Goal: Task Accomplishment & Management: Manage account settings

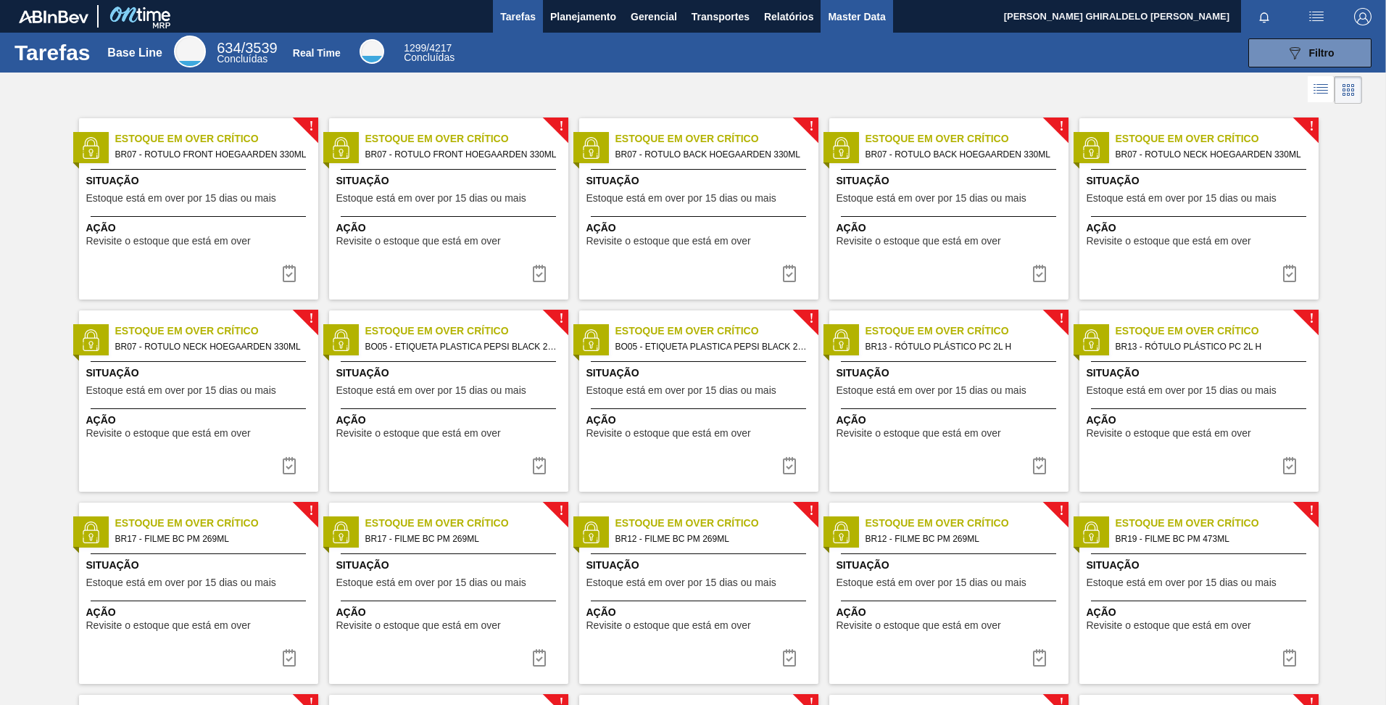
click at [834, 20] on span "Master Data" at bounding box center [856, 16] width 57 height 17
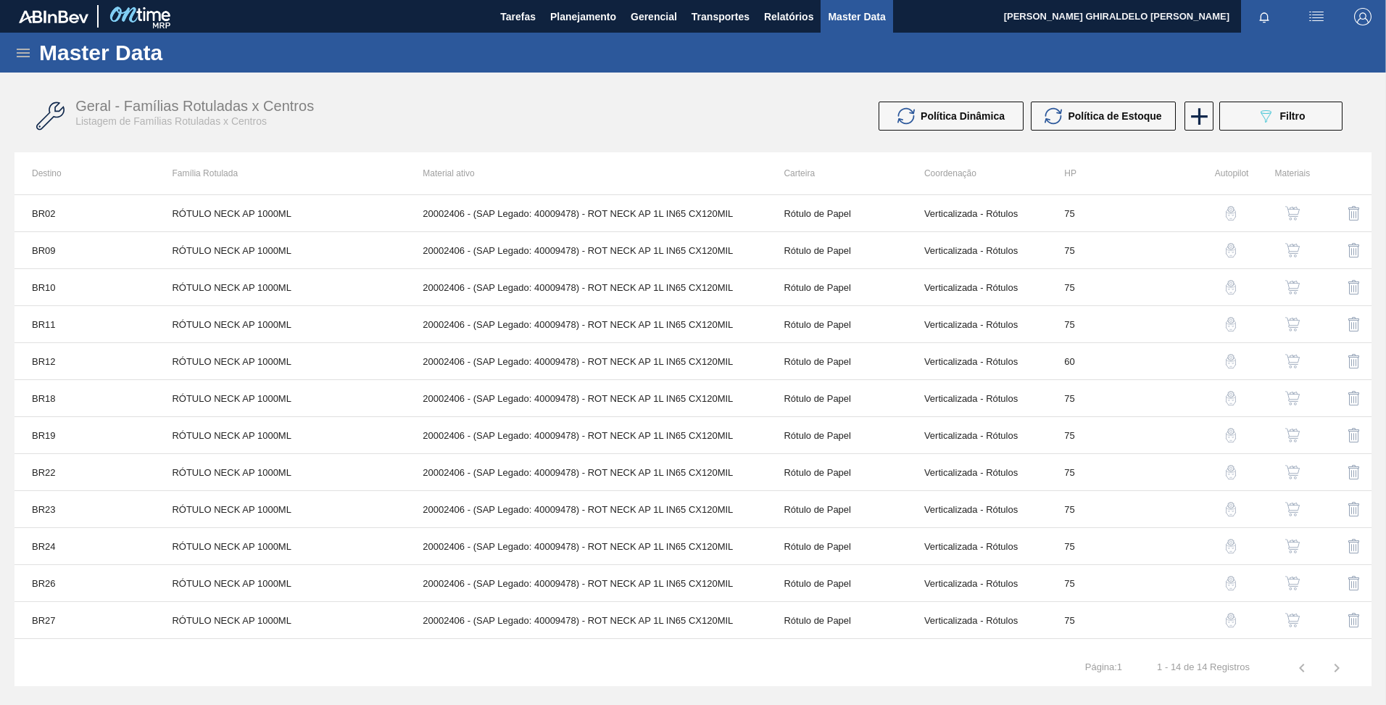
click at [20, 51] on icon at bounding box center [22, 52] width 17 height 17
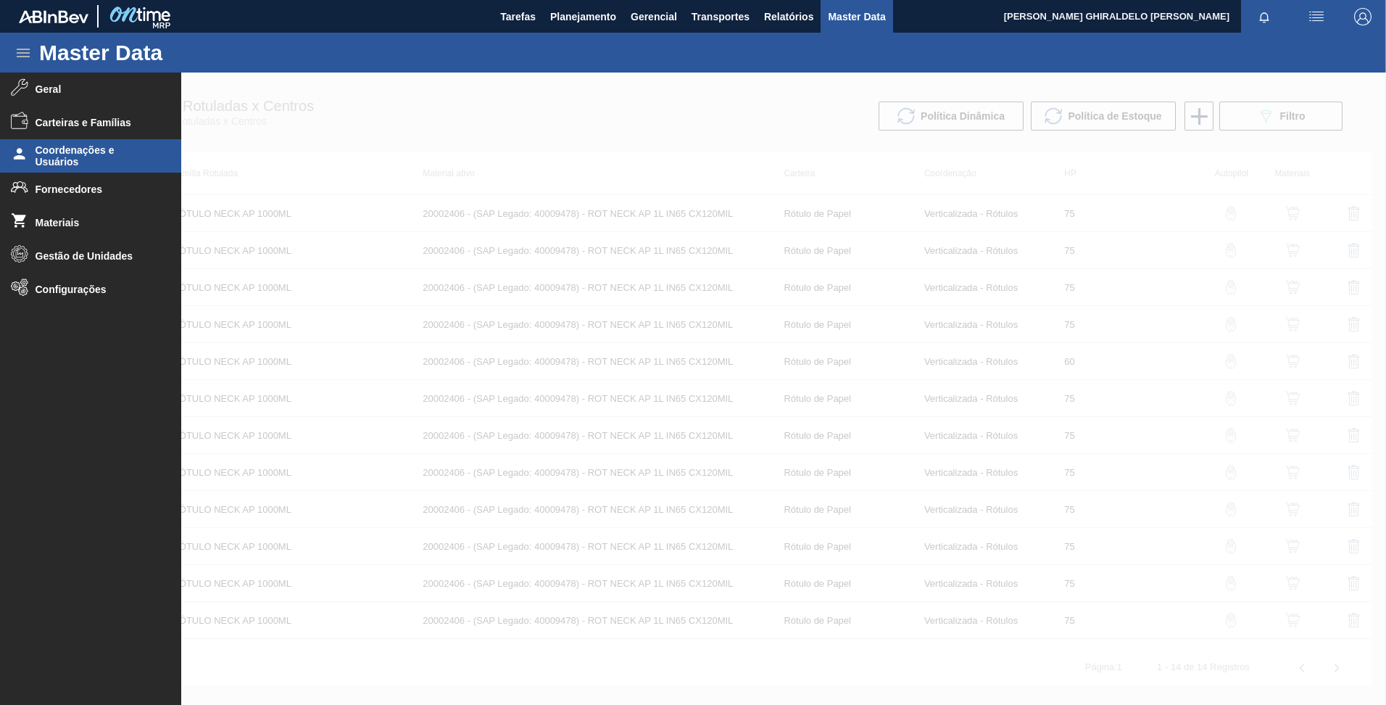
click at [81, 155] on span "Coordenações e Usuários" at bounding box center [96, 155] width 120 height 23
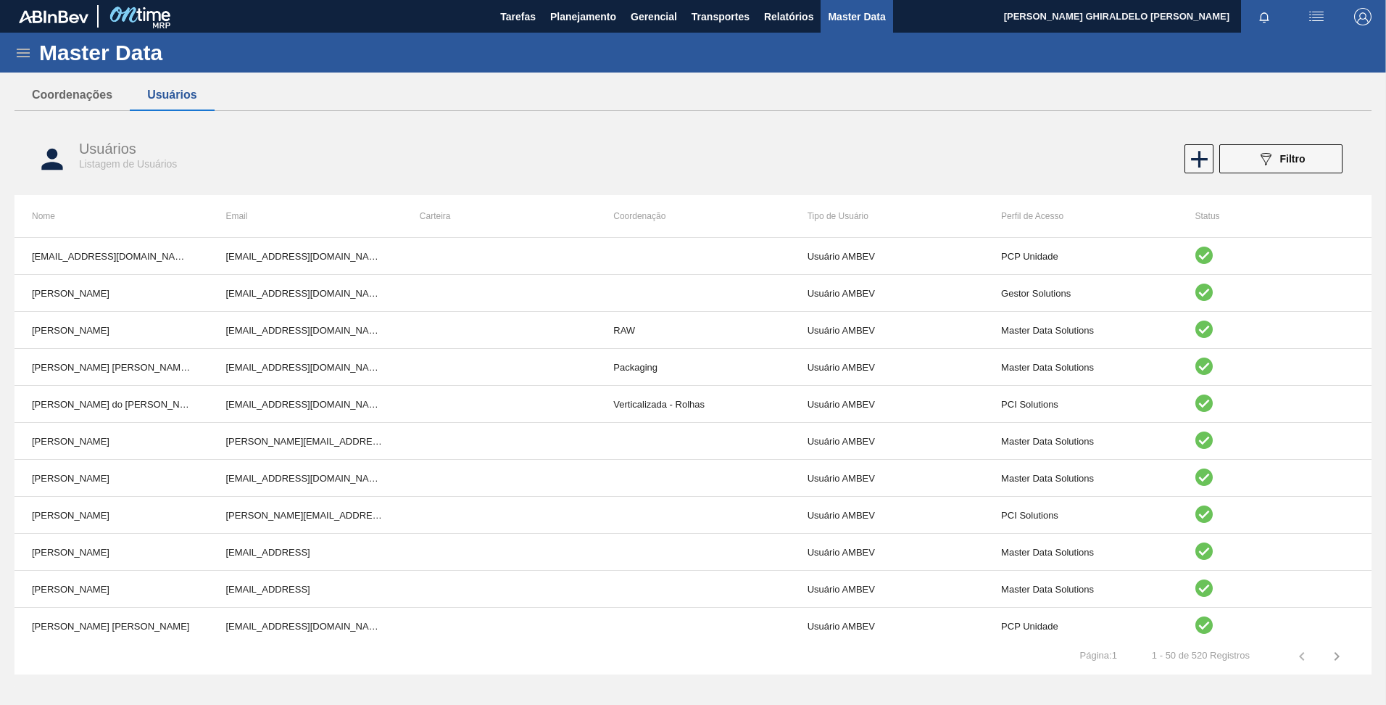
click at [1292, 188] on div "Usuários Listagem de Usuários 089F7B8B-B2A5-4AFE-B5C0-19BA573D28AC Filtro" at bounding box center [692, 159] width 1357 height 72
click at [1193, 165] on icon at bounding box center [1199, 159] width 28 height 28
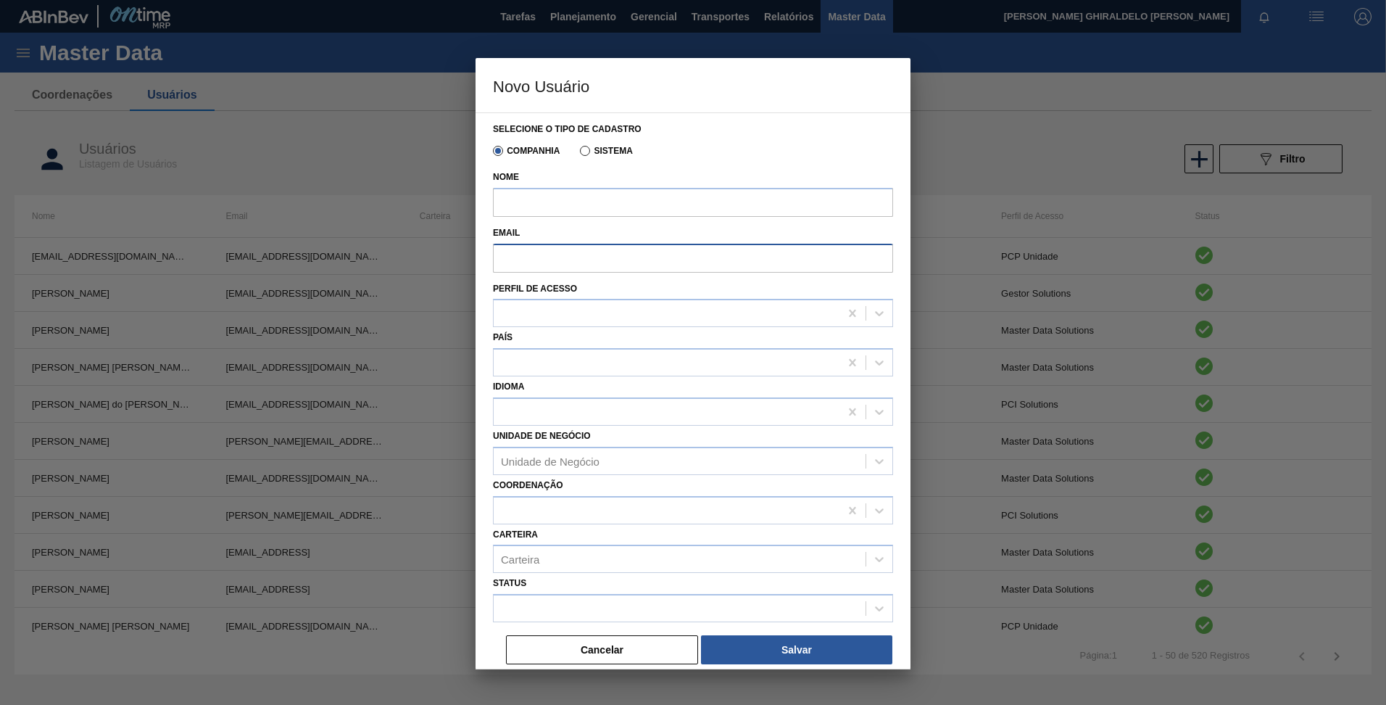
click at [725, 254] on input "Email" at bounding box center [693, 258] width 400 height 29
paste input "[EMAIL_ADDRESS][DOMAIN_NAME]"
type input "[EMAIL_ADDRESS][DOMAIN_NAME]"
click at [626, 203] on input "Nome" at bounding box center [693, 202] width 400 height 29
click at [1324, 109] on div at bounding box center [693, 352] width 1386 height 705
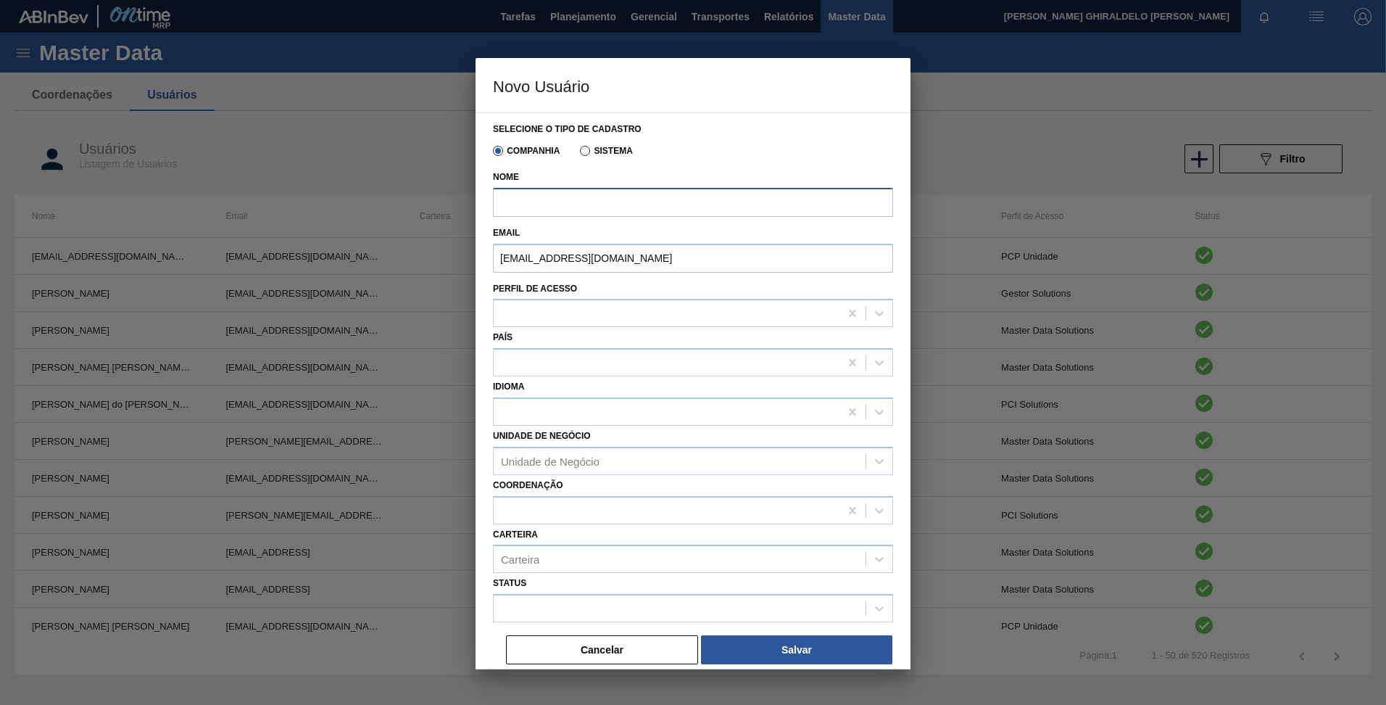
click at [702, 191] on input "Nome" at bounding box center [693, 202] width 400 height 29
paste input "[MEDICAL_DATA][PERSON_NAME] [PERSON_NAME]"
type input "[MEDICAL_DATA][PERSON_NAME] [PERSON_NAME]"
click at [1272, 307] on div at bounding box center [693, 352] width 1386 height 705
click at [540, 320] on div at bounding box center [667, 313] width 346 height 21
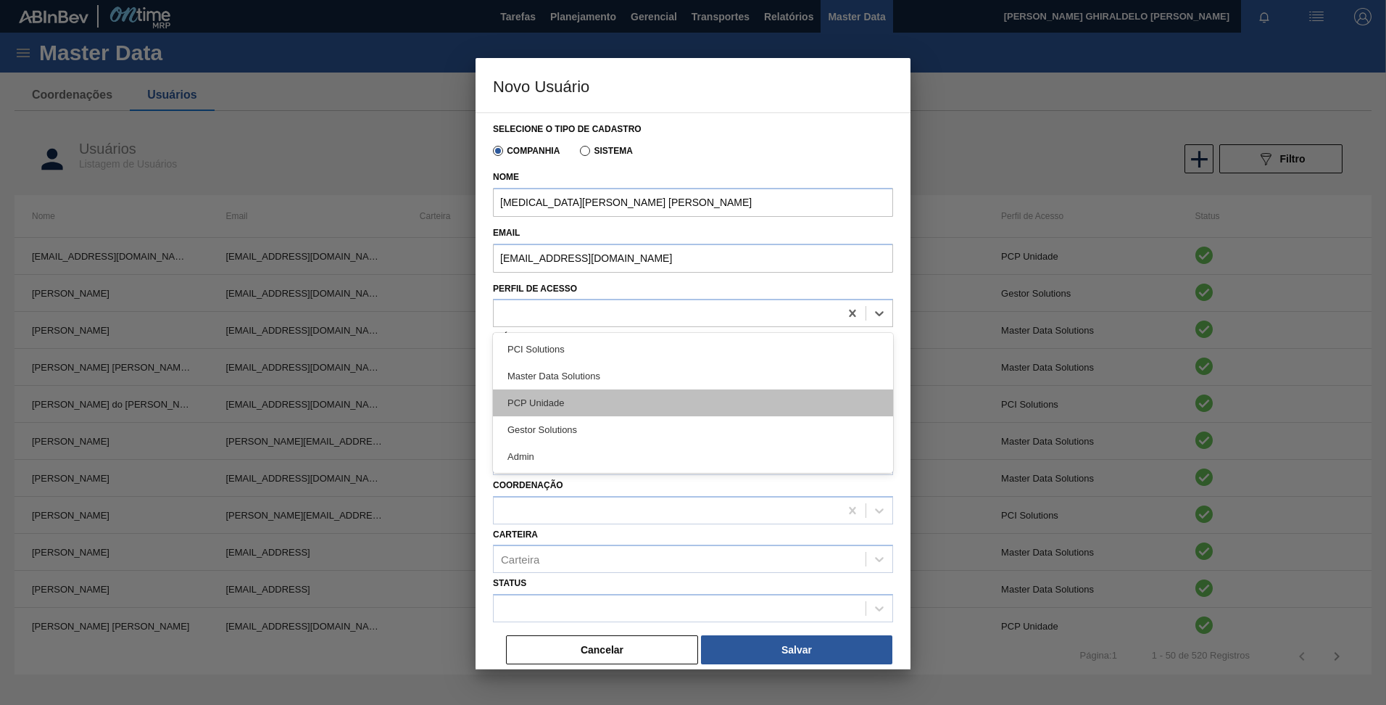
click at [562, 406] on div "PCP Unidade" at bounding box center [693, 402] width 400 height 27
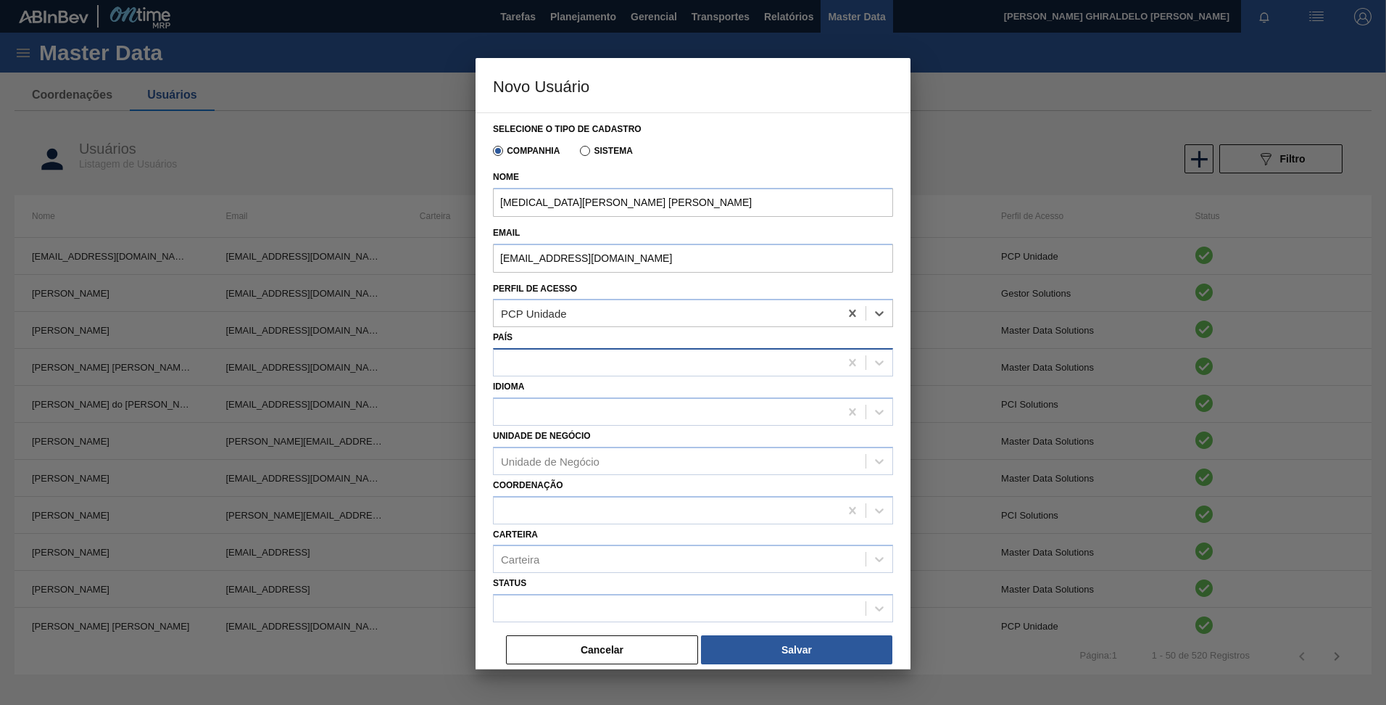
click at [548, 362] on div at bounding box center [667, 362] width 346 height 21
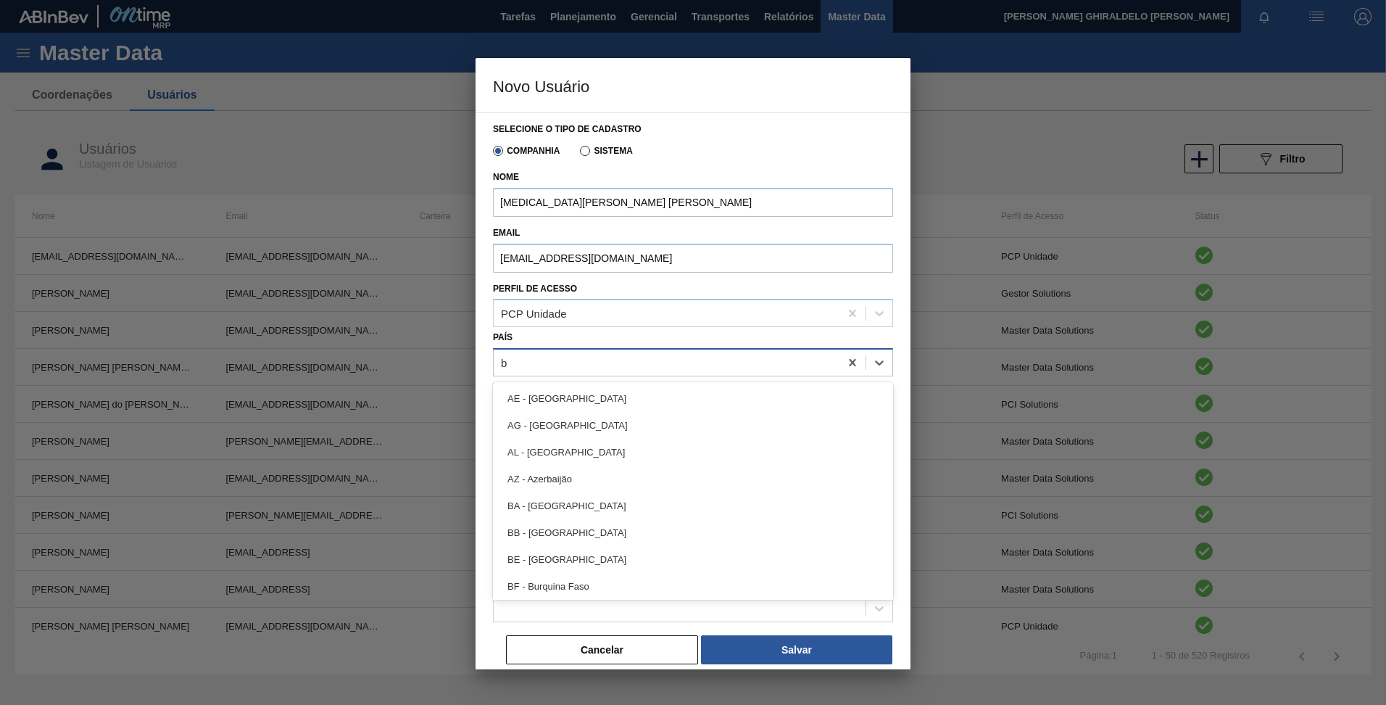
type input "br"
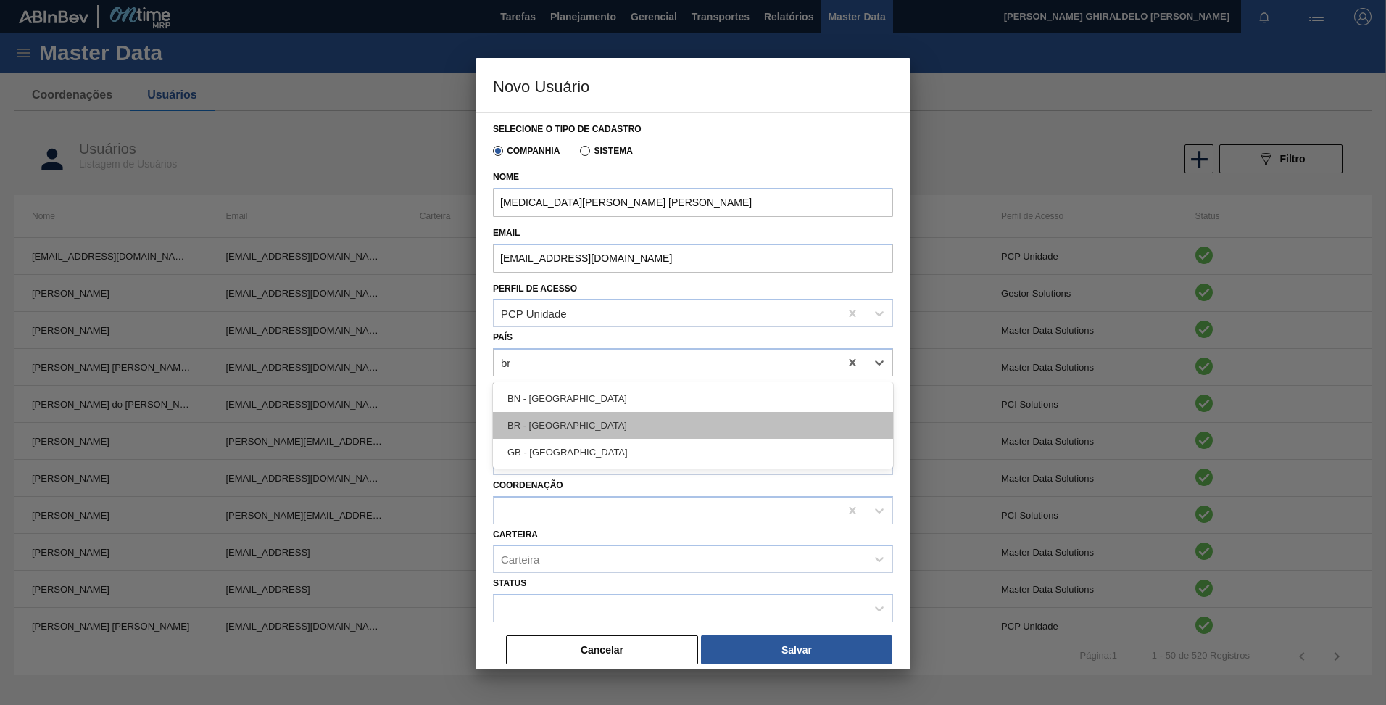
click at [568, 413] on div "BR - [GEOGRAPHIC_DATA]" at bounding box center [693, 425] width 400 height 27
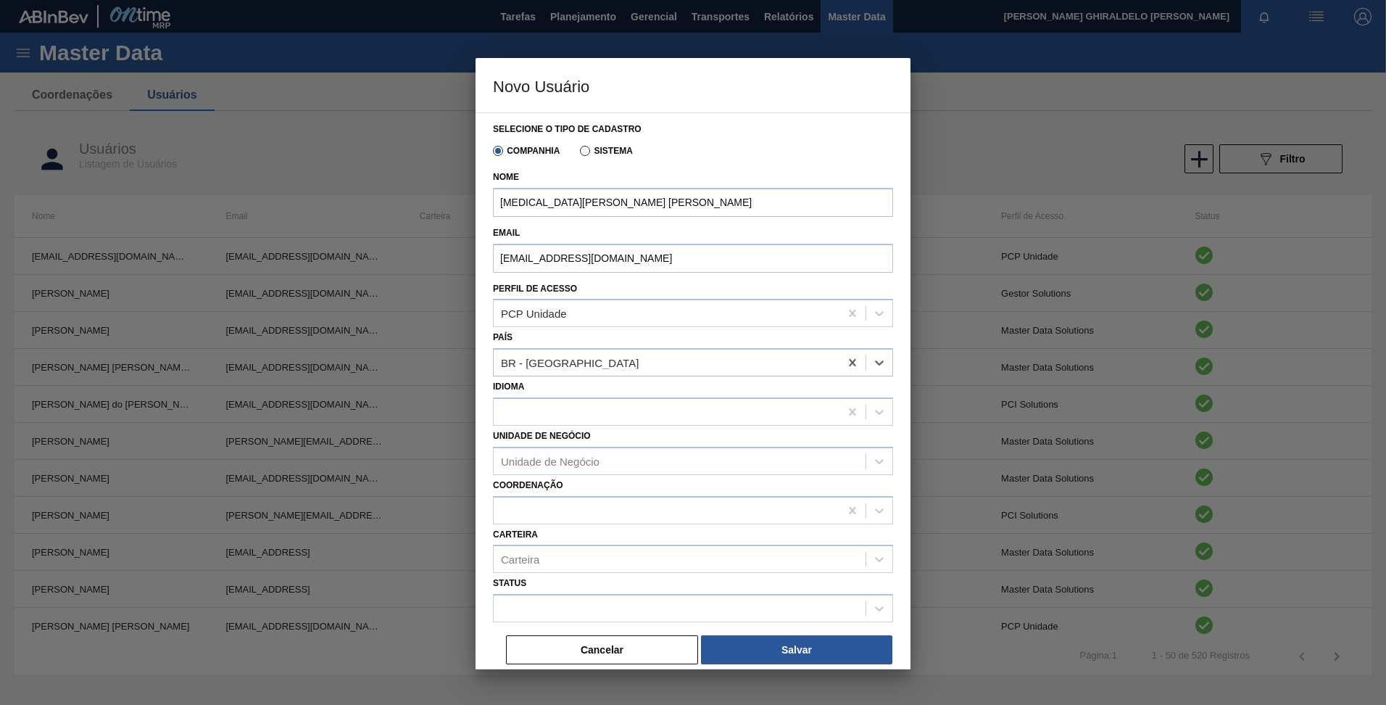
click at [568, 413] on div at bounding box center [667, 411] width 346 height 21
type input "port"
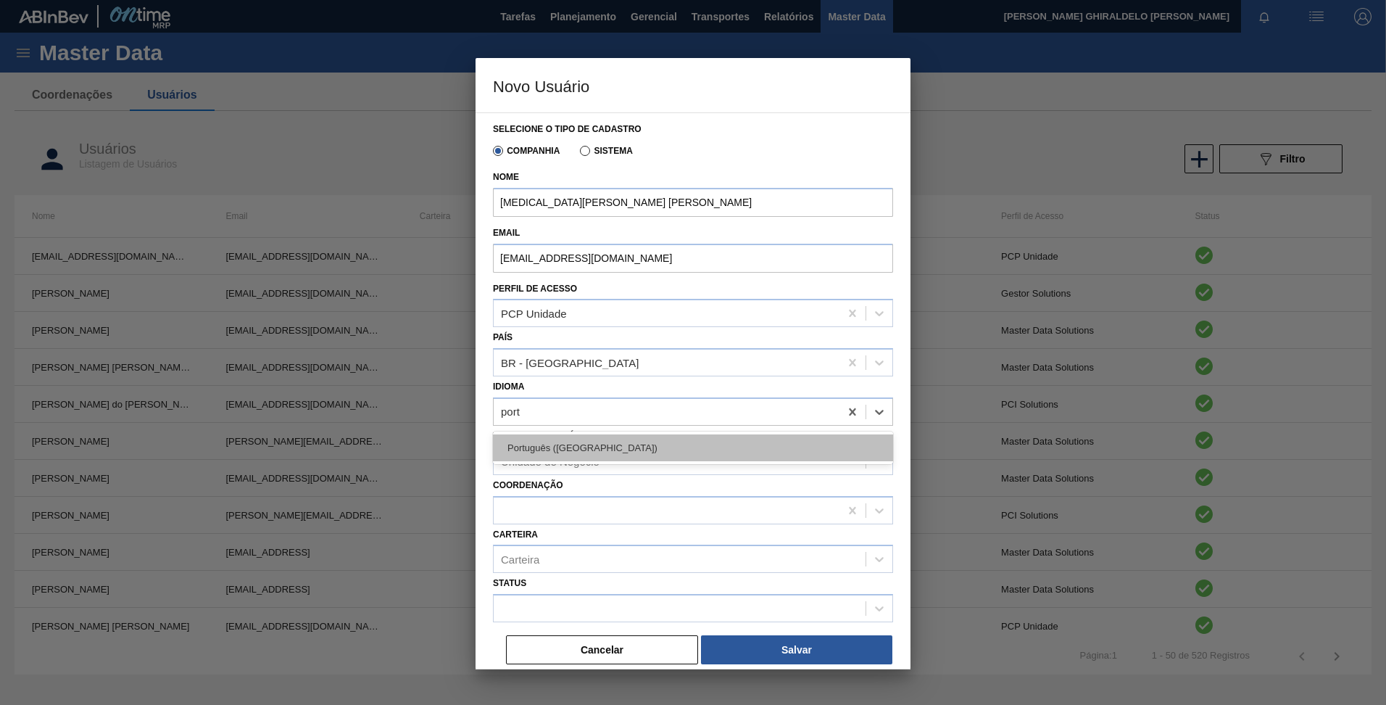
click at [590, 456] on div "Português ([GEOGRAPHIC_DATA])" at bounding box center [693, 447] width 400 height 27
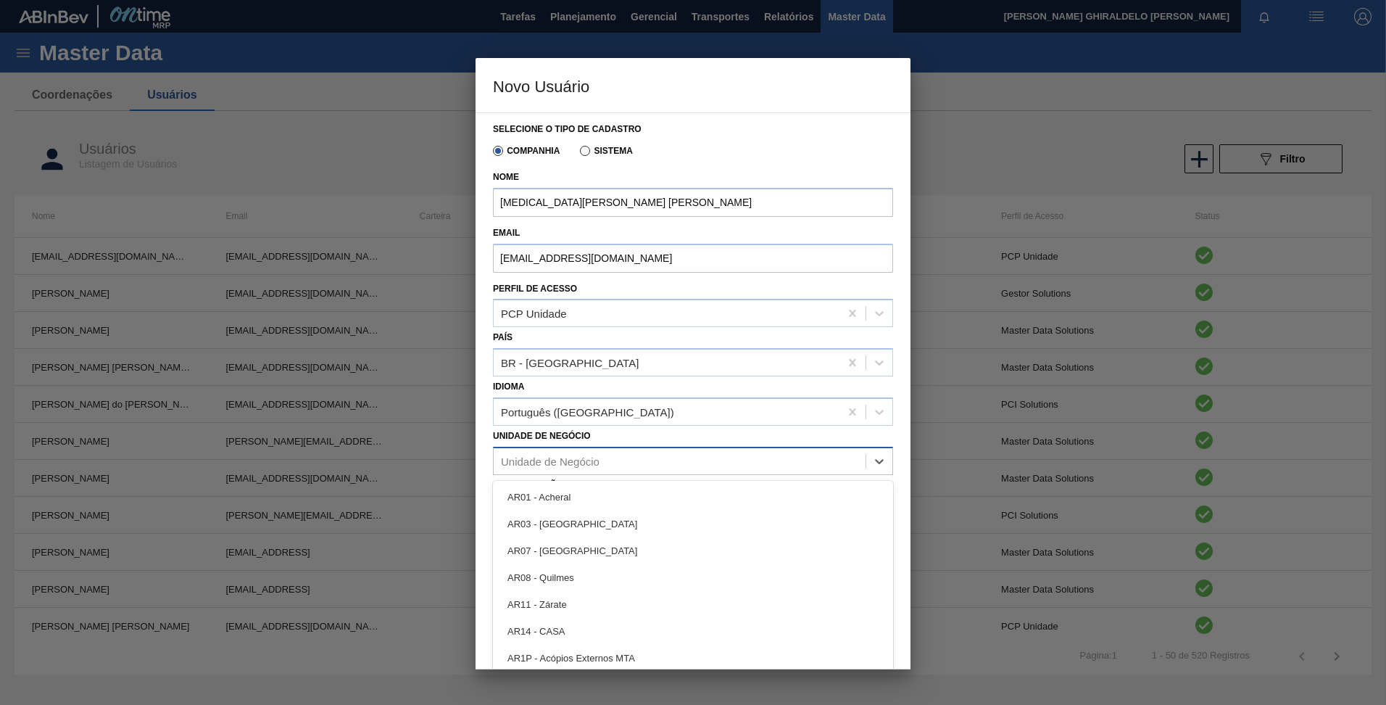
click at [557, 462] on div "Unidade de Negócio" at bounding box center [550, 461] width 99 height 12
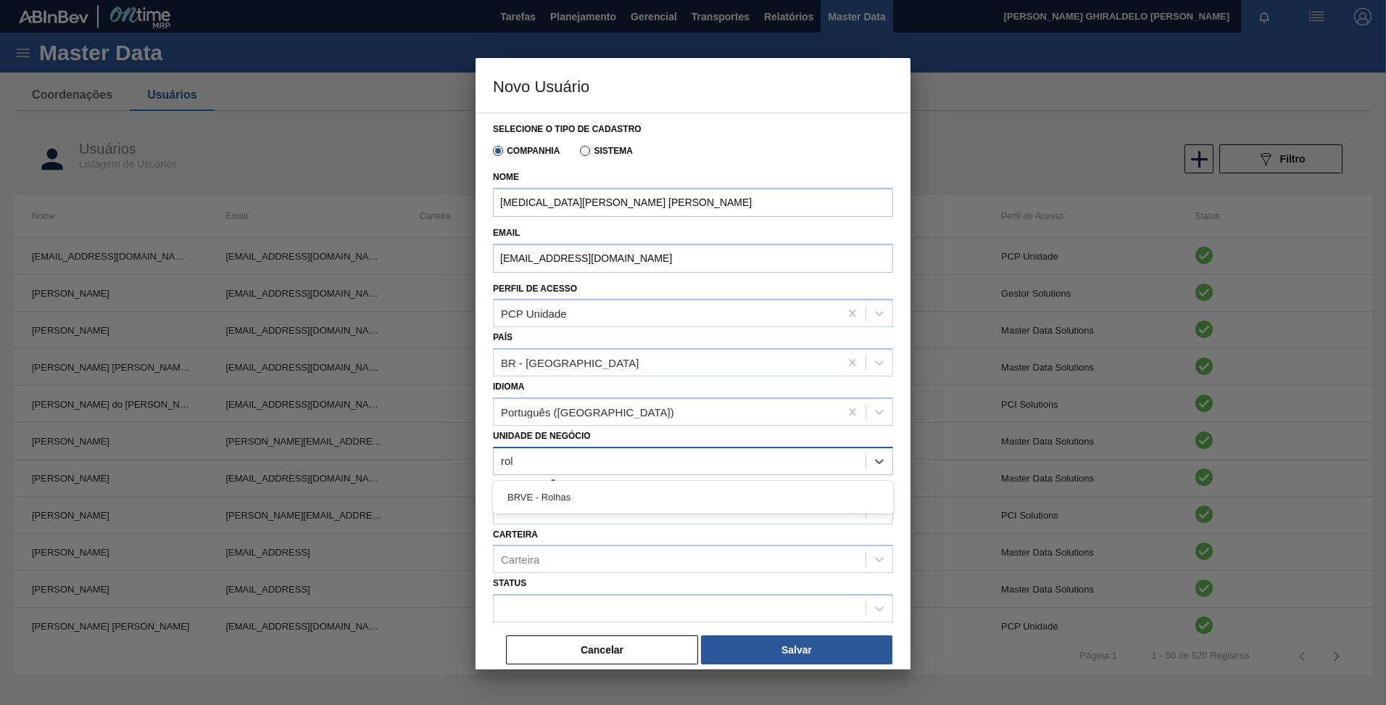
type Negócio "rolh"
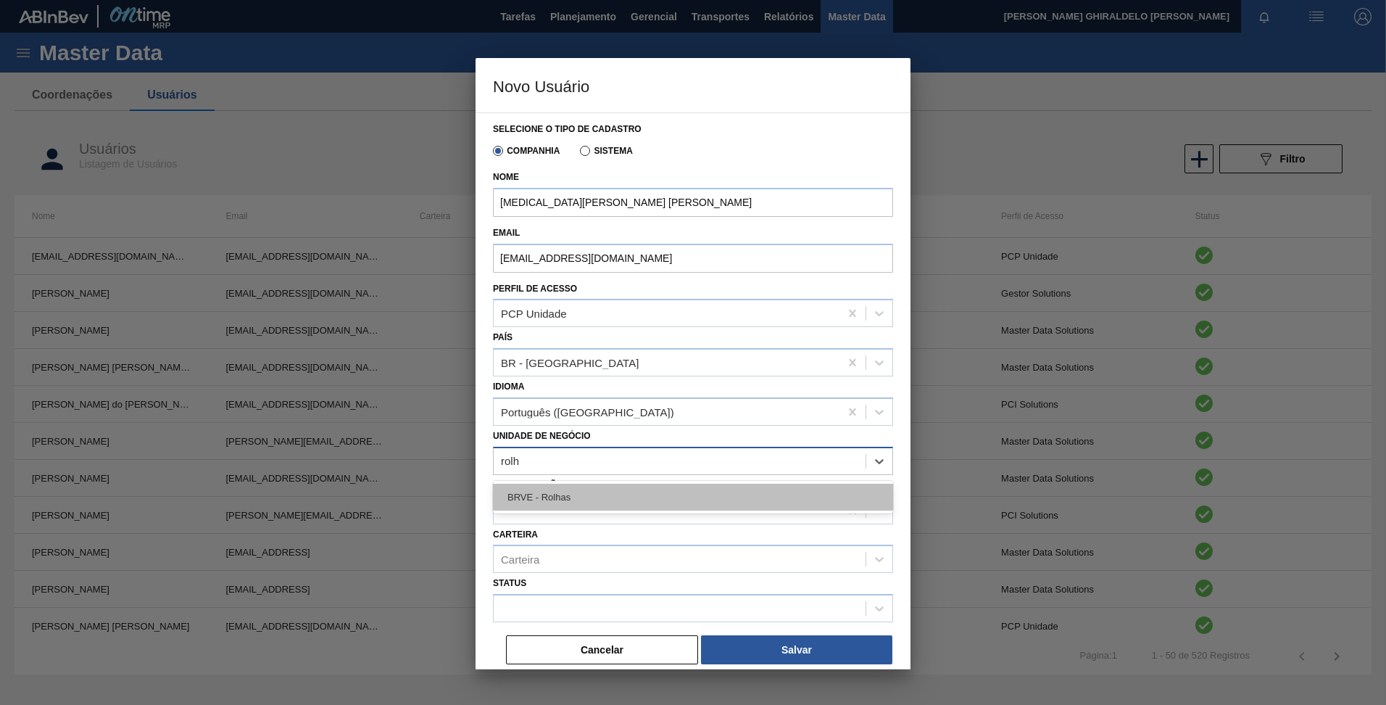
click at [556, 484] on div "BRVE - Rolhas" at bounding box center [693, 497] width 400 height 27
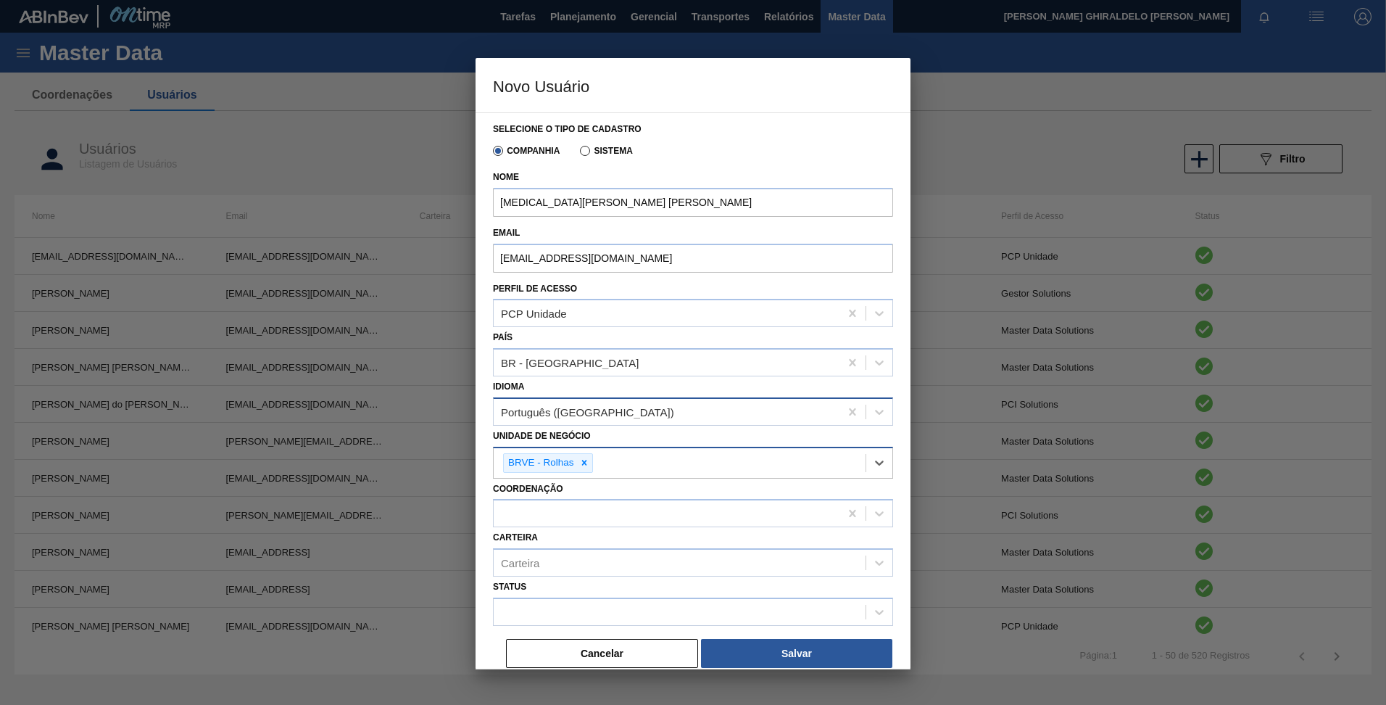
scroll to position [7, 0]
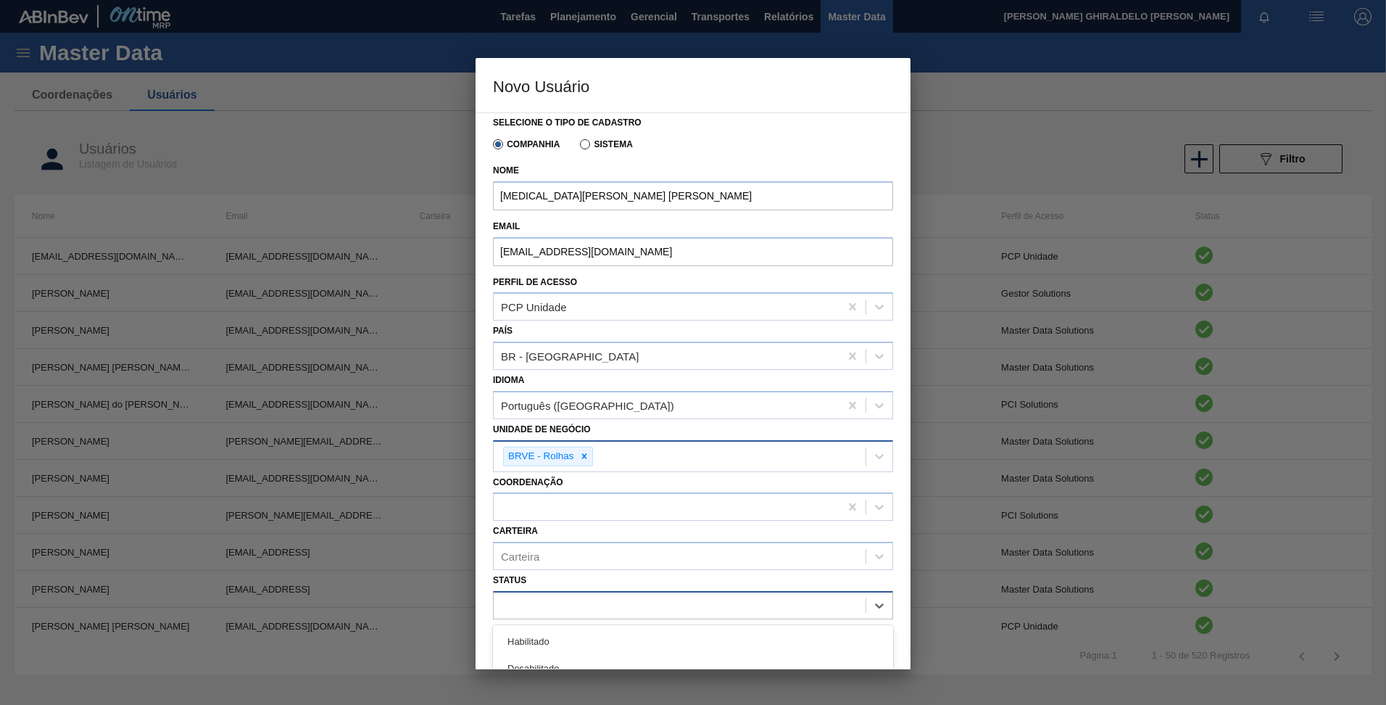
click at [579, 599] on div at bounding box center [680, 605] width 372 height 21
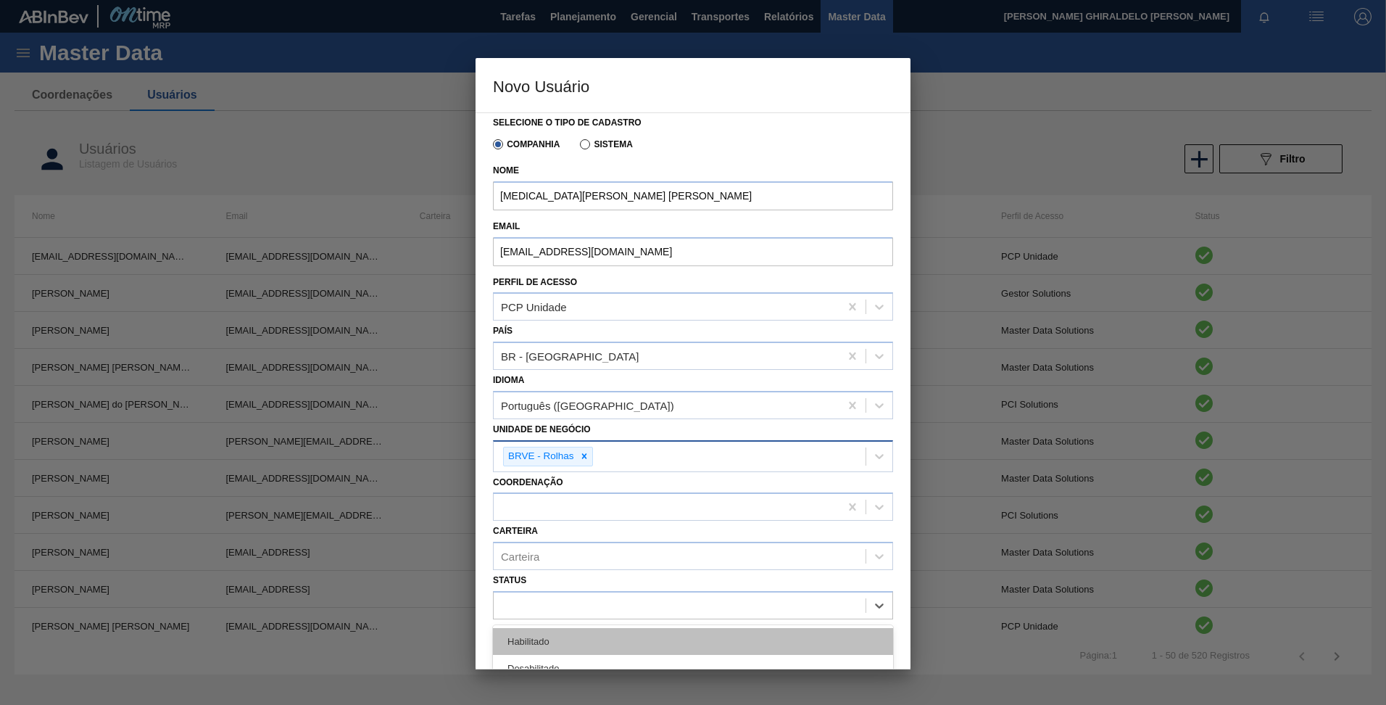
click at [576, 634] on div "Habilitado" at bounding box center [693, 641] width 400 height 27
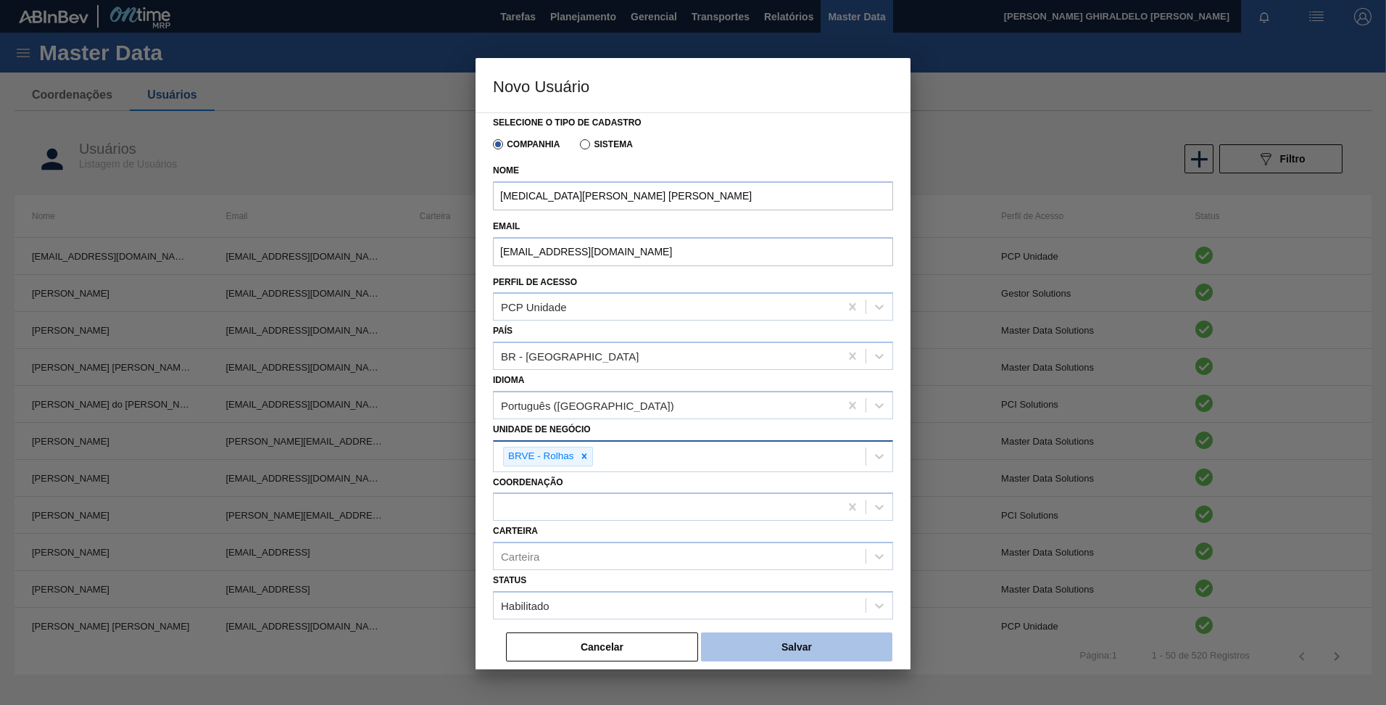
click at [776, 645] on button "Salvar" at bounding box center [796, 646] width 191 height 29
